Goal: Information Seeking & Learning: Learn about a topic

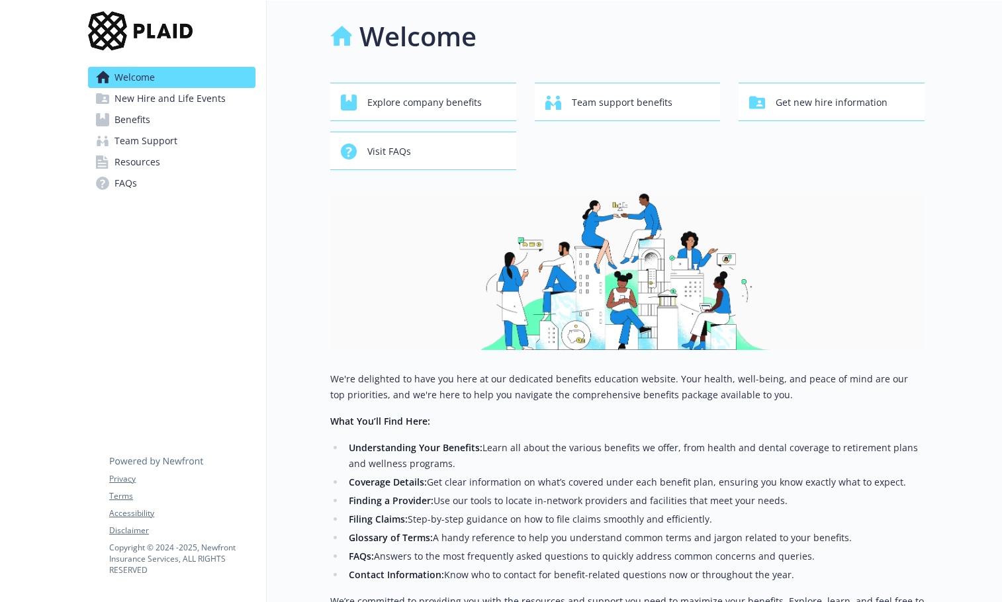
click at [150, 108] on li "Welcome New Hire and Life Events Benefits Team Support Resources FAQs" at bounding box center [171, 130] width 167 height 127
click at [122, 120] on span "Benefits" at bounding box center [132, 119] width 36 height 21
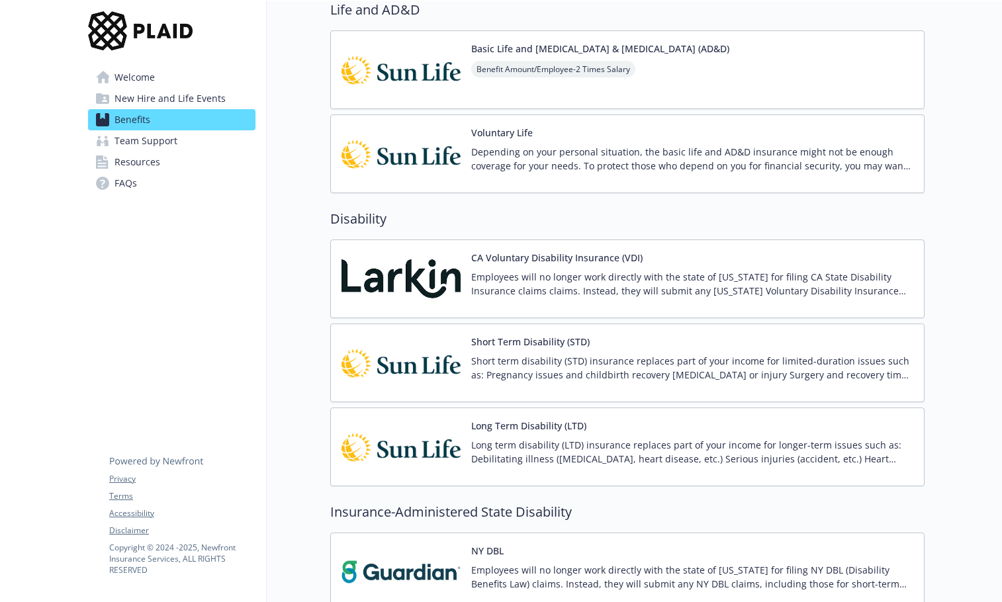
scroll to position [993, 0]
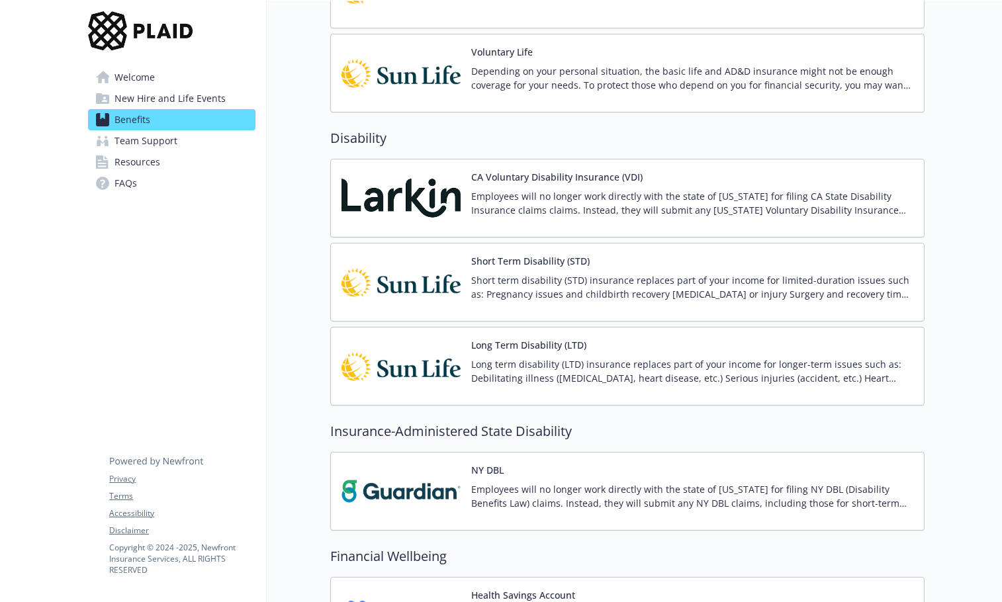
click at [481, 283] on p "Short term disability (STD) insurance replaces part of your income for limited-…" at bounding box center [692, 287] width 442 height 28
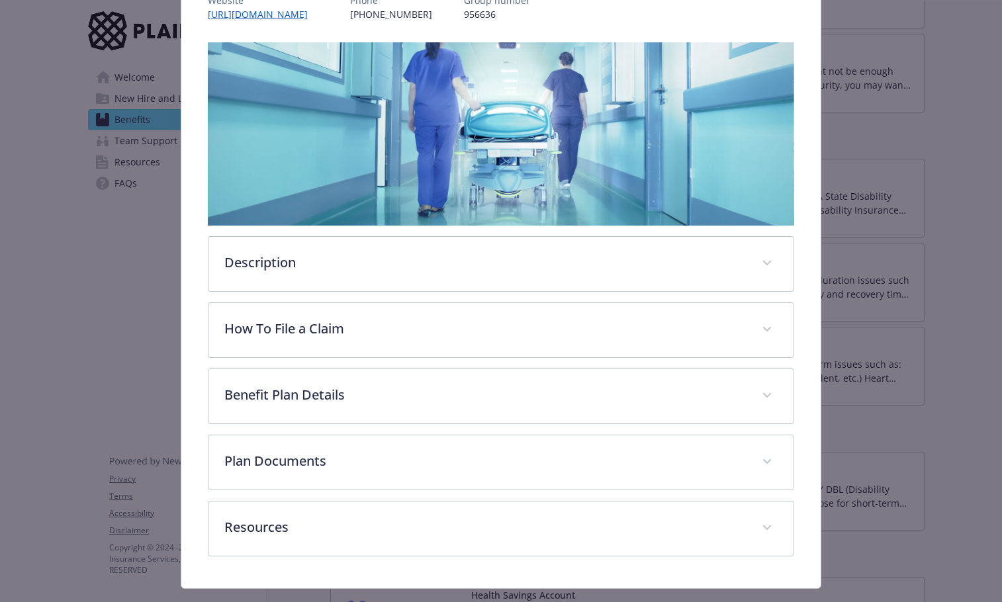
scroll to position [199, 0]
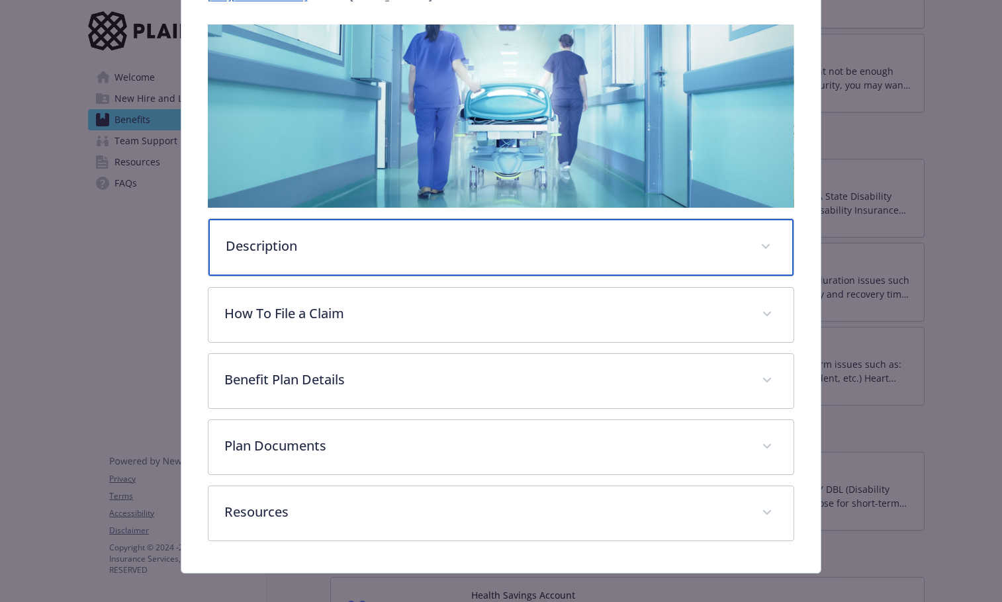
click at [289, 251] on p "Description" at bounding box center [485, 246] width 519 height 20
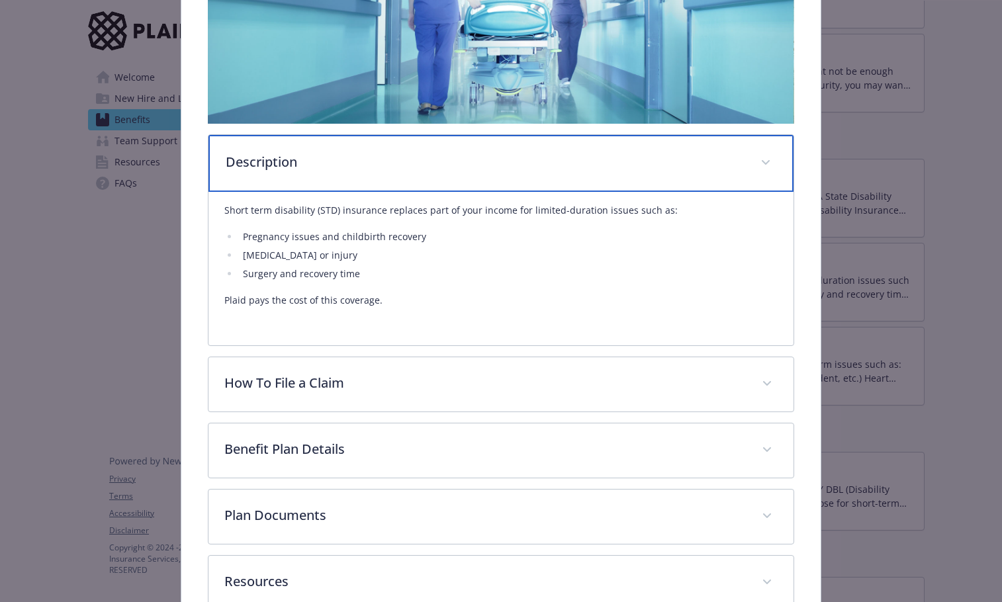
scroll to position [364, 0]
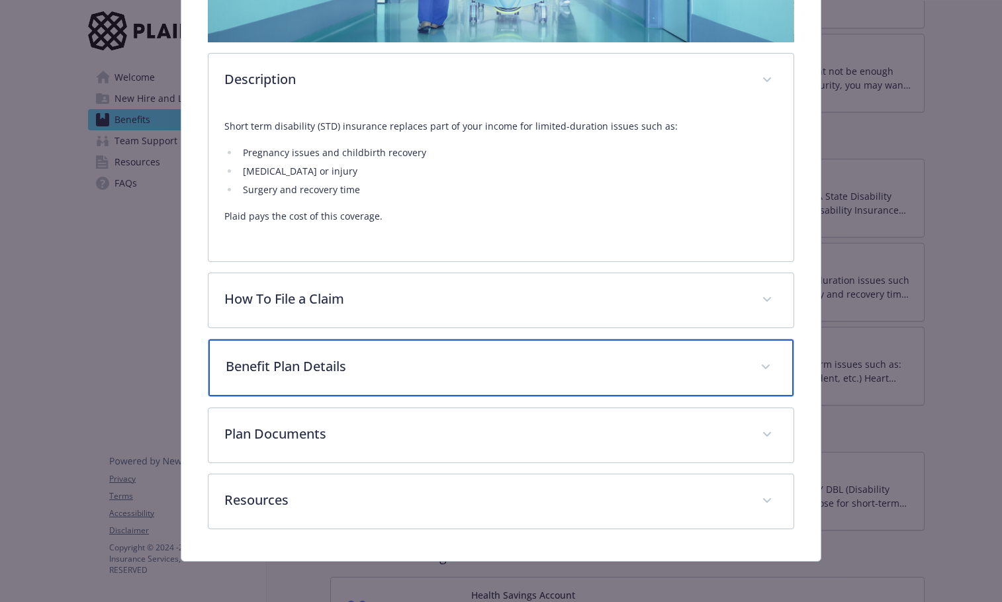
click at [272, 377] on div "Benefit Plan Details" at bounding box center [501, 367] width 586 height 57
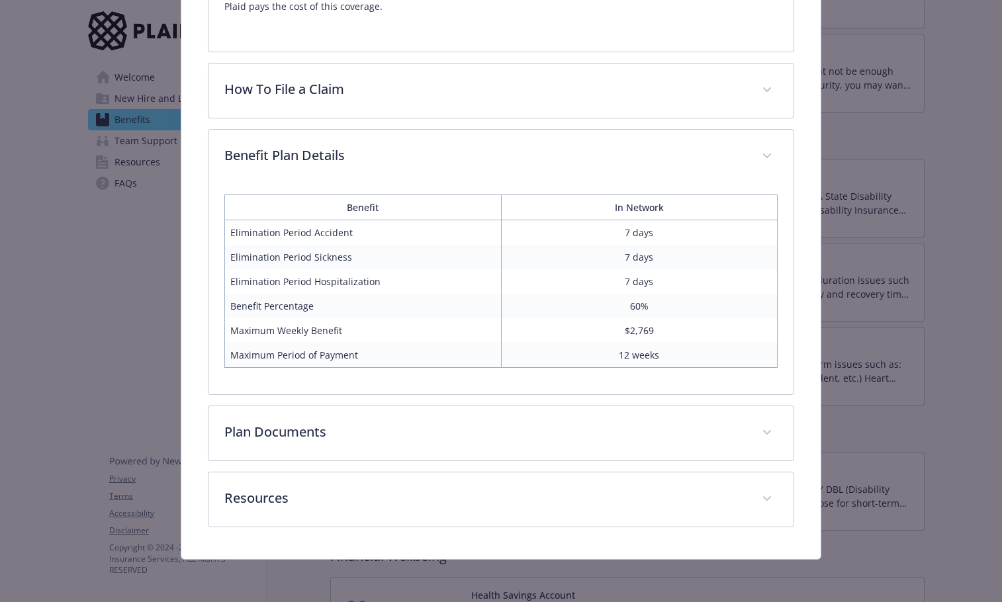
click at [271, 405] on div "Description Short term disability (STD) insurance replaces part of your income …" at bounding box center [501, 88] width 587 height 878
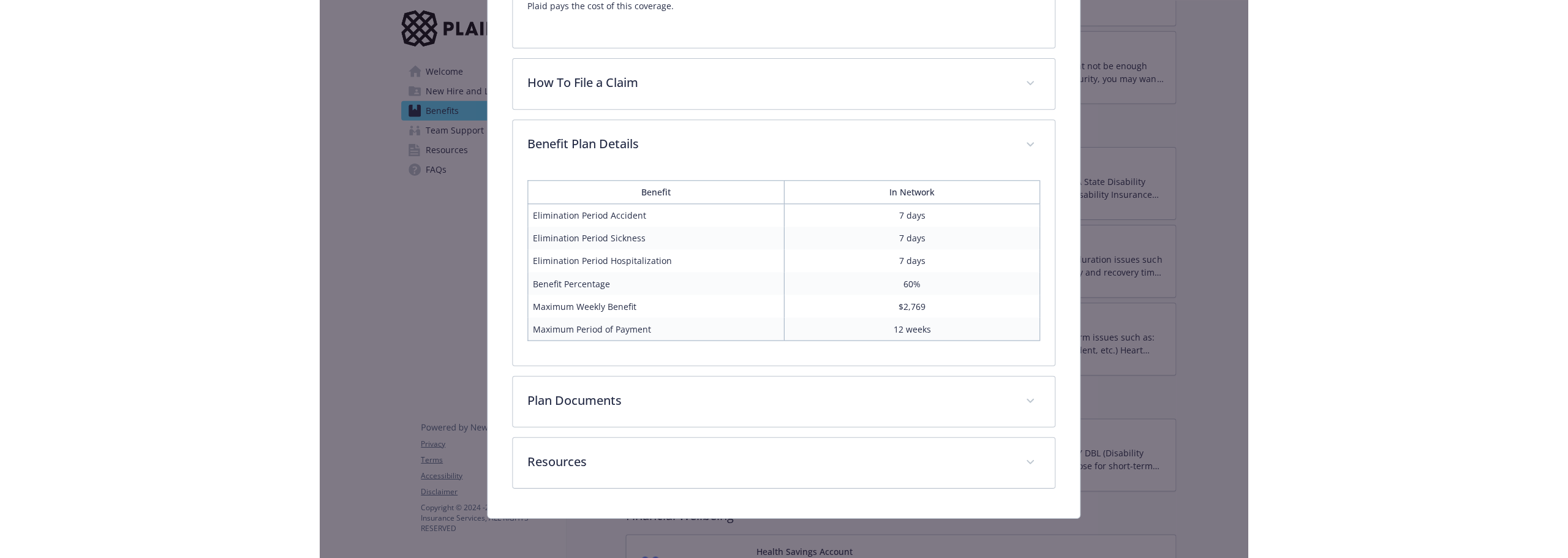
scroll to position [529, 0]
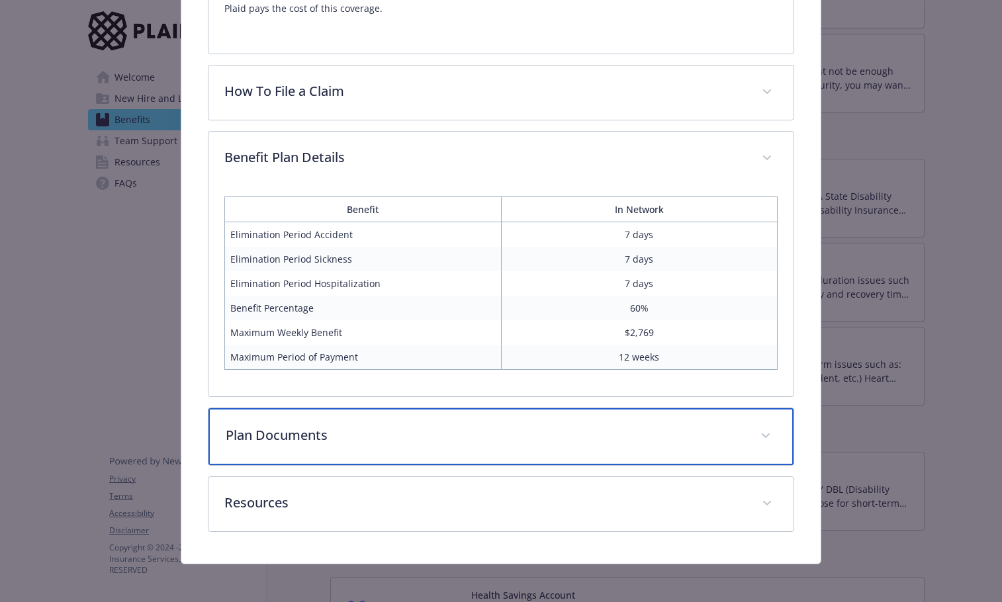
click at [275, 431] on p "Plan Documents" at bounding box center [485, 435] width 519 height 20
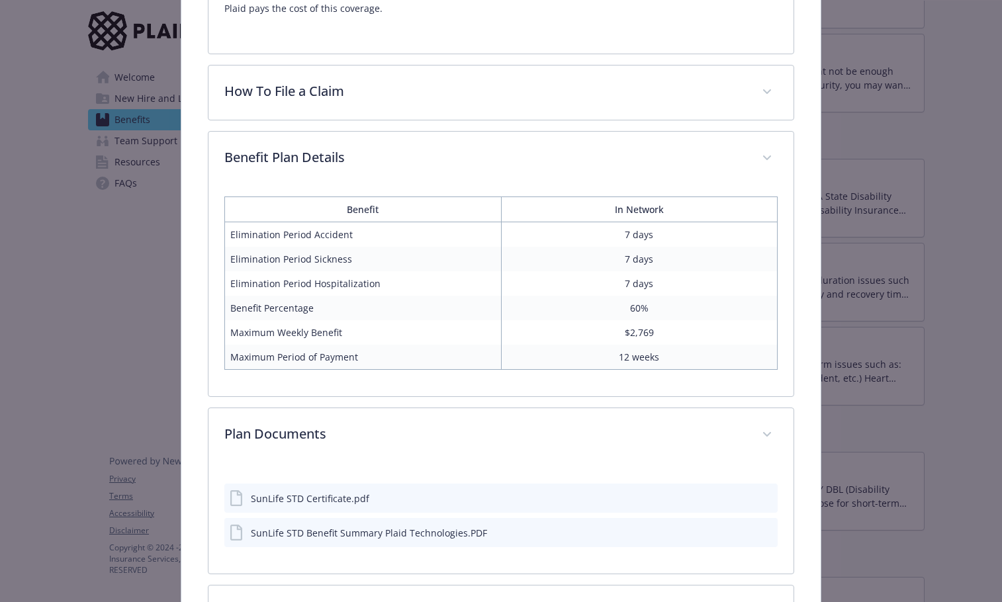
click at [353, 539] on div "SunLife STD Benefit Summary Plaid Technologies.PDF" at bounding box center [358, 533] width 257 height 16
click at [759, 530] on icon "preview file" at bounding box center [765, 531] width 12 height 9
click at [326, 502] on div "SunLife STD Certificate.pdf" at bounding box center [310, 499] width 118 height 14
click at [759, 494] on icon "preview file" at bounding box center [765, 497] width 12 height 9
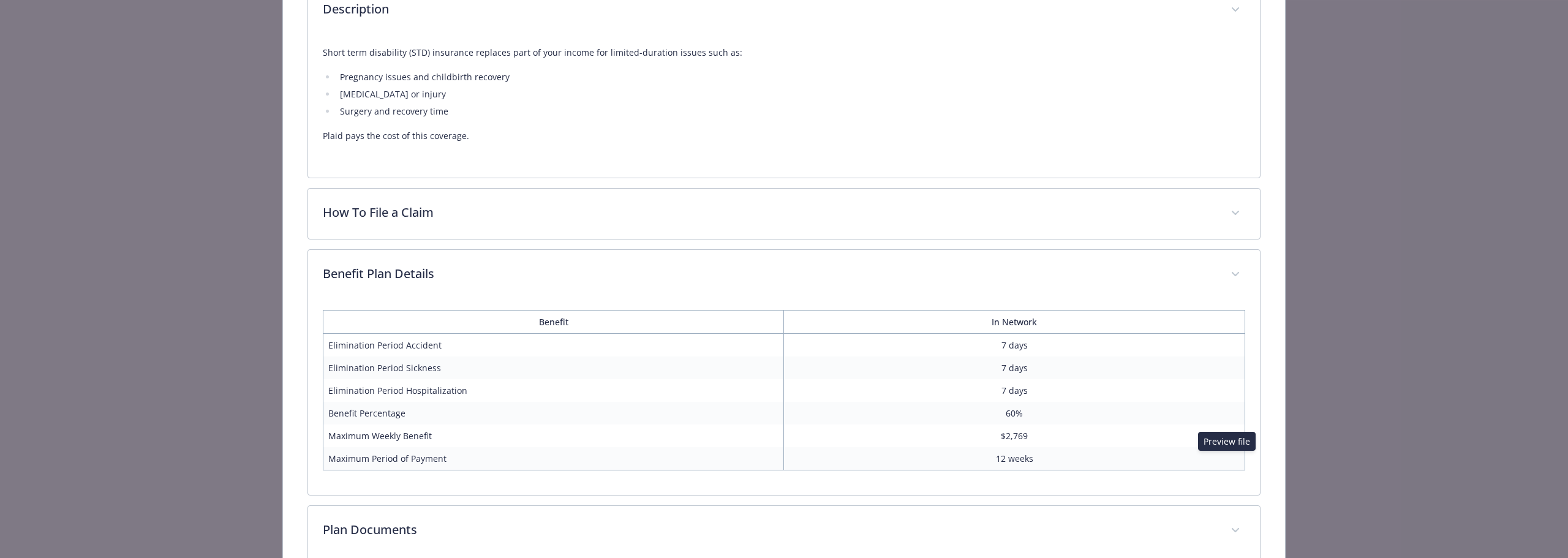
scroll to position [657, 0]
